Goal: Task Accomplishment & Management: Complete application form

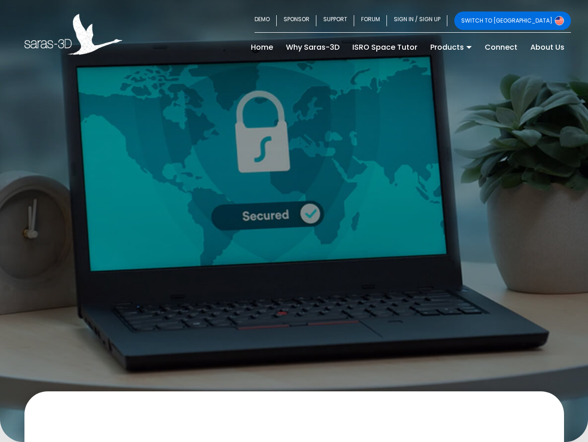
click at [294, 221] on div at bounding box center [294, 221] width 588 height 442
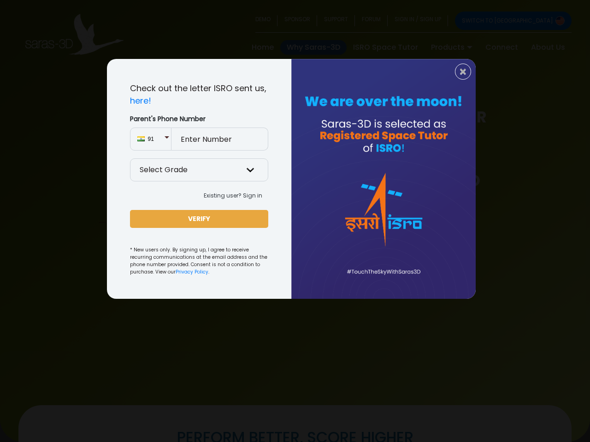
click at [295, 221] on div at bounding box center [383, 179] width 184 height 240
click at [291, 179] on div at bounding box center [383, 179] width 184 height 240
click at [199, 171] on select "Select Grade Grade 9th Grade 10th Grade 11th Grade 12th" at bounding box center [199, 170] width 138 height 23
click at [151, 139] on span "91" at bounding box center [156, 139] width 16 height 8
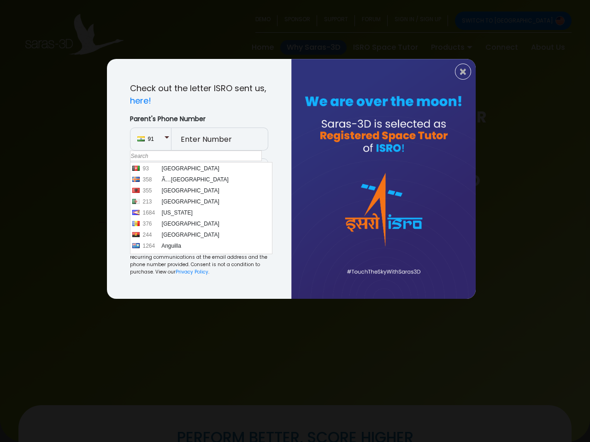
click at [234, 196] on li "355 [GEOGRAPHIC_DATA]" at bounding box center [201, 190] width 141 height 11
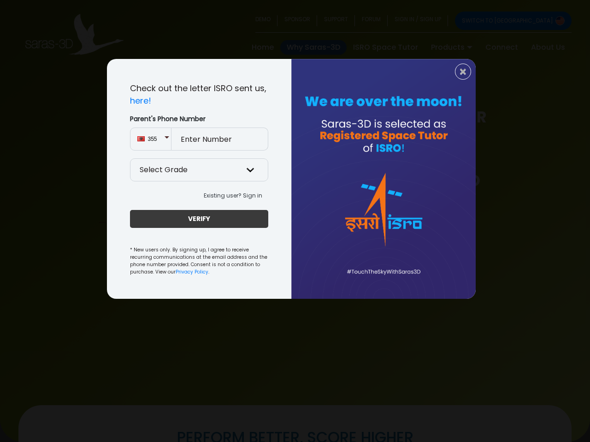
click at [199, 219] on button "VERIFY" at bounding box center [199, 219] width 138 height 18
